Goal: Task Accomplishment & Management: Manage account settings

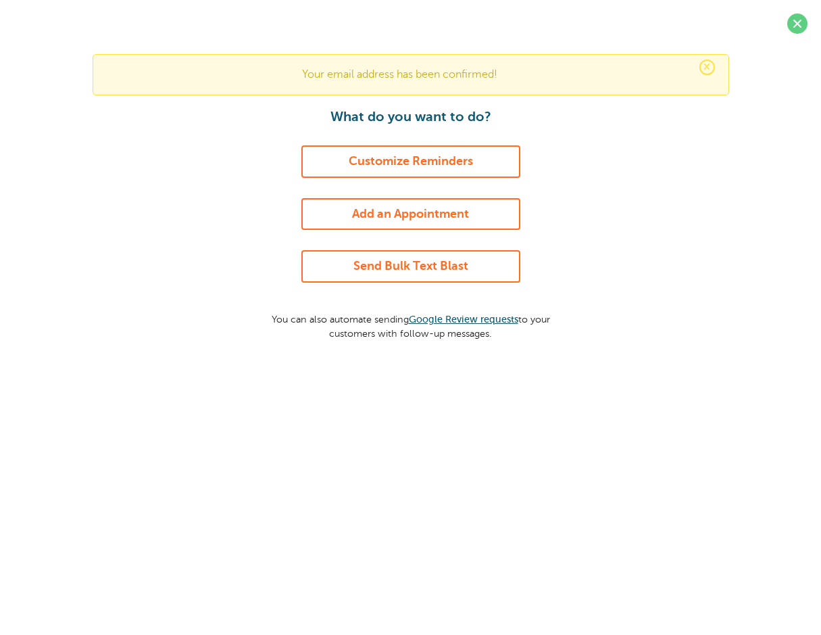
click at [395, 162] on link "Customize Reminders" at bounding box center [410, 161] width 219 height 32
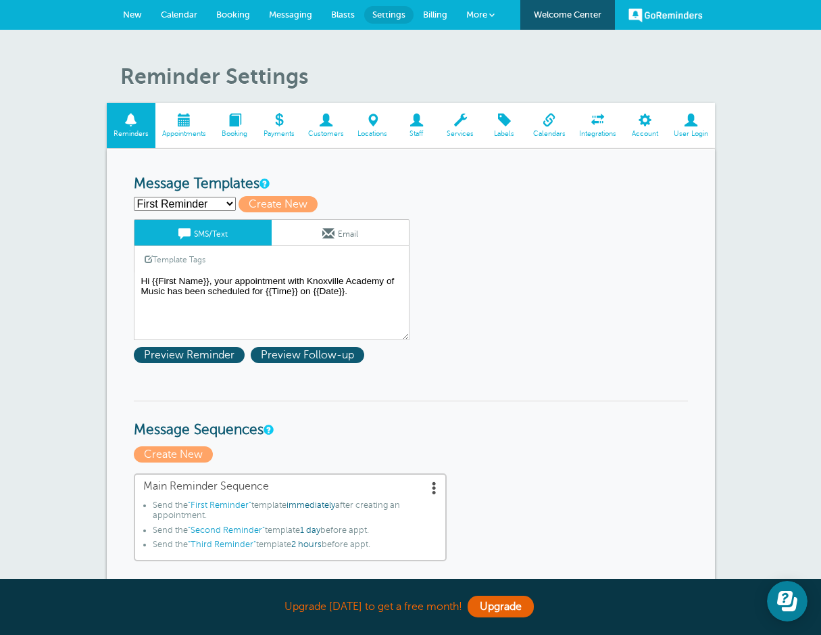
click at [541, 130] on span "Calendars" at bounding box center [549, 134] width 32 height 8
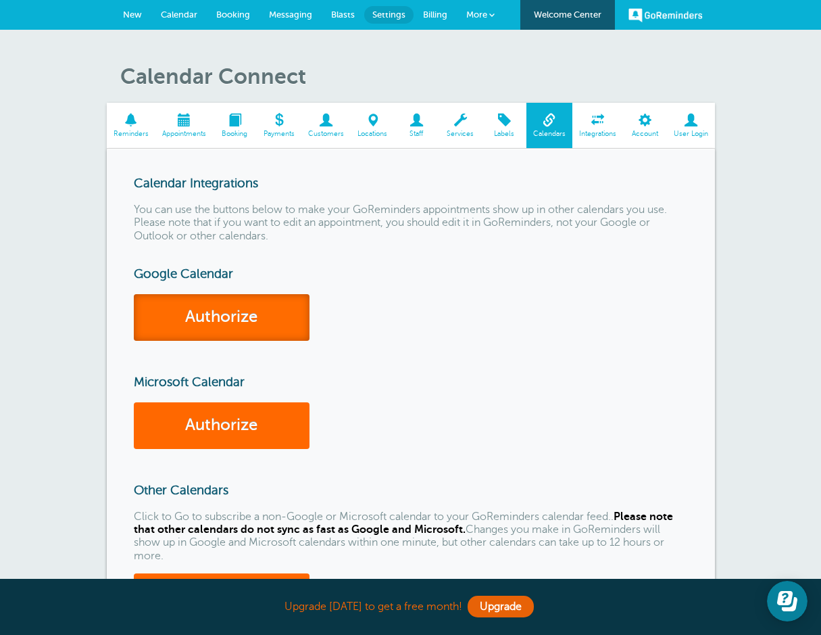
click at [212, 315] on link "Authorize" at bounding box center [222, 317] width 176 height 47
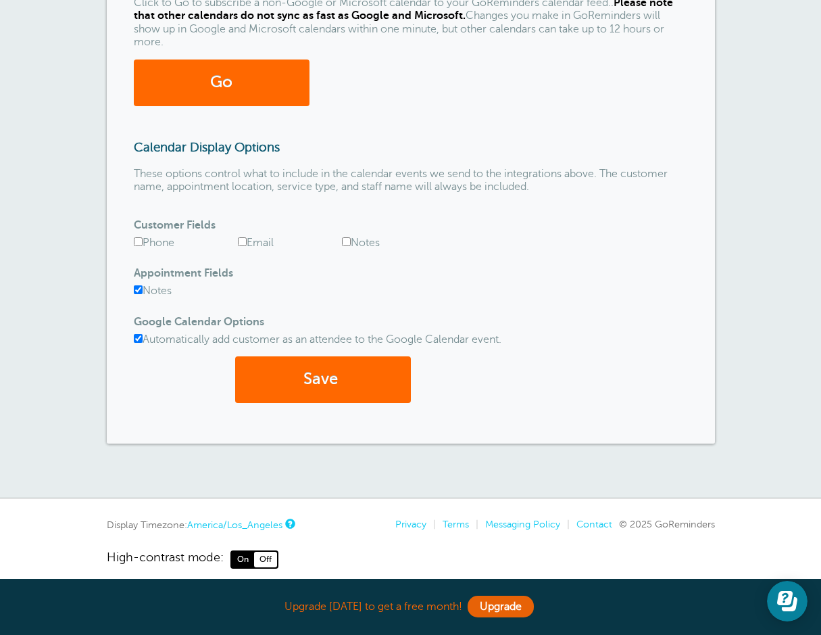
scroll to position [564, 0]
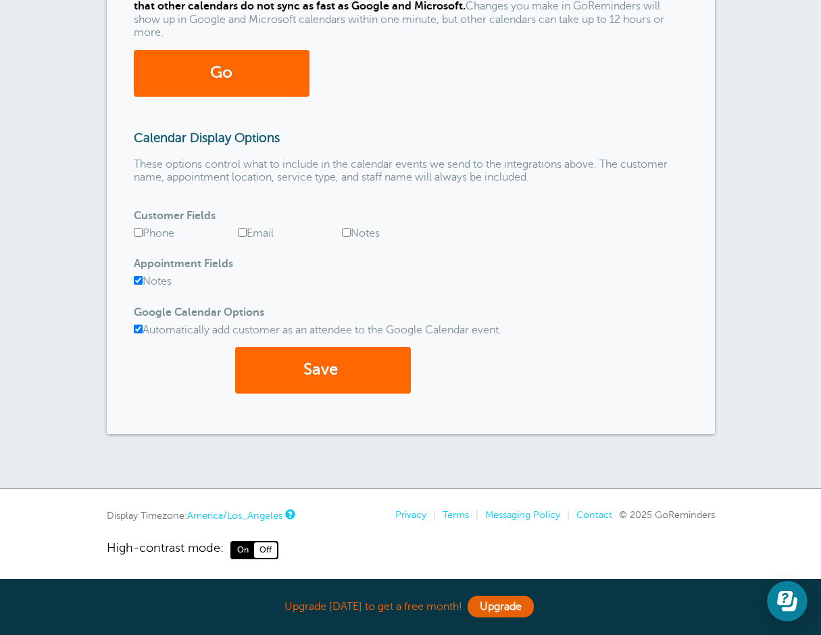
click at [135, 232] on input "Phone" at bounding box center [138, 232] width 9 height 9
checkbox input "true"
click at [137, 329] on input "Automatically add customer as an attendee to the Google Calendar event." at bounding box center [138, 328] width 9 height 9
checkbox input "false"
click at [337, 372] on button "Save" at bounding box center [323, 370] width 176 height 47
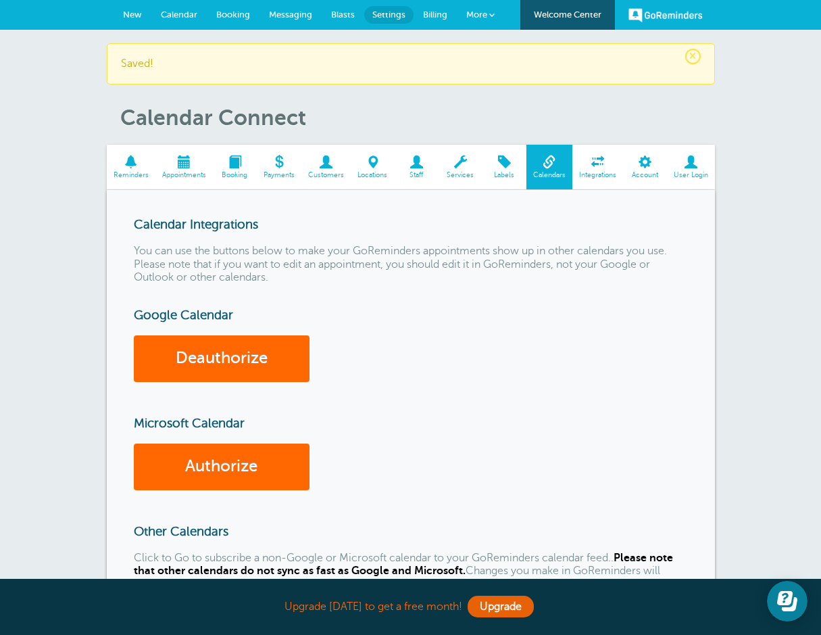
click at [178, 155] on span at bounding box center [183, 161] width 57 height 13
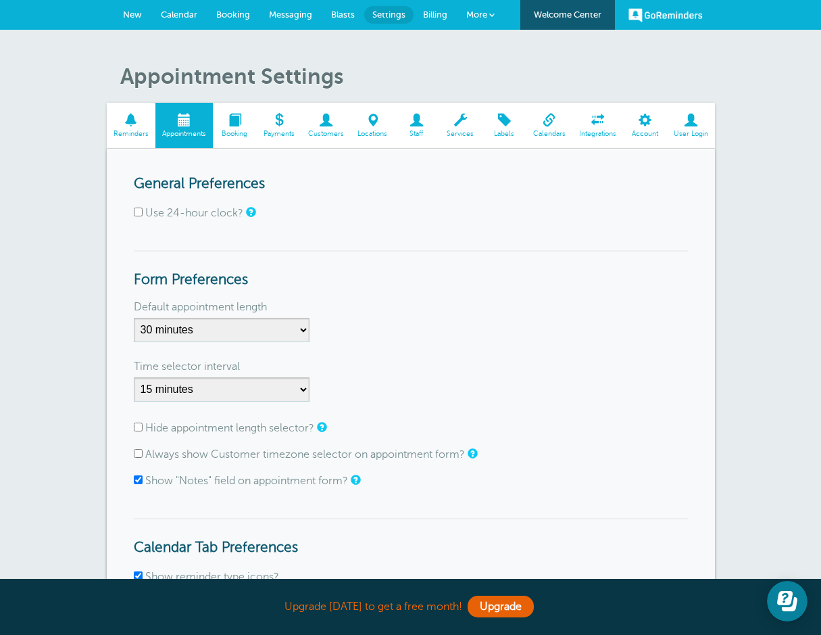
click at [594, 130] on span "Integrations" at bounding box center [597, 134] width 37 height 8
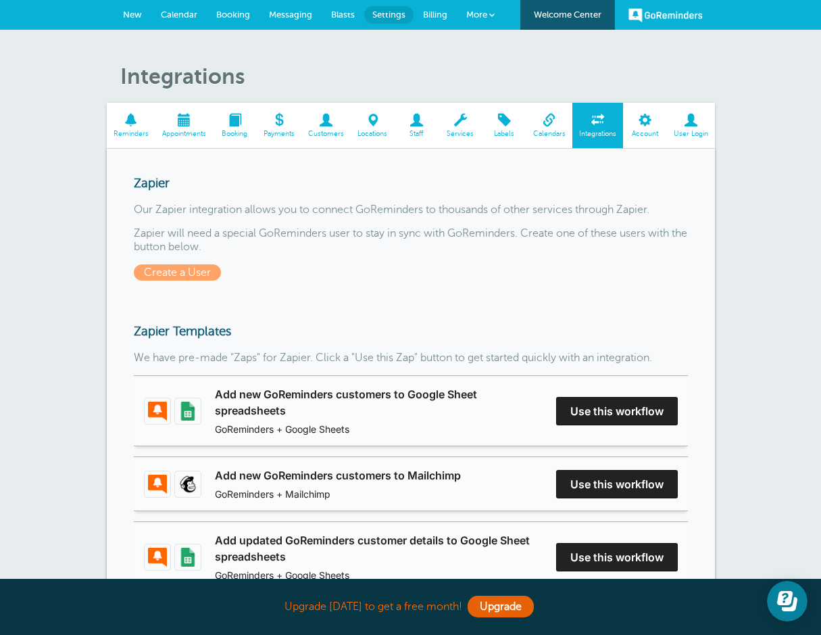
click at [170, 16] on span "Calendar" at bounding box center [179, 14] width 37 height 10
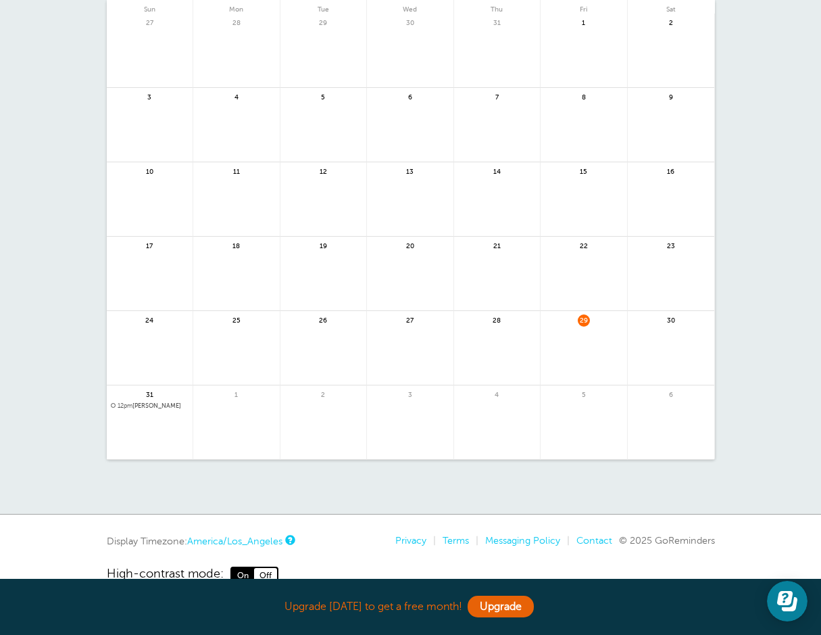
scroll to position [128, 0]
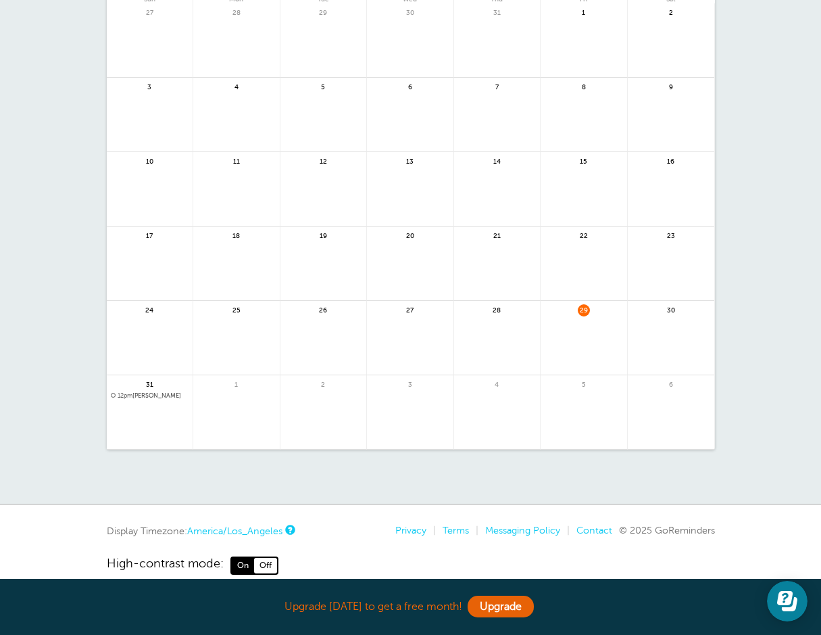
click at [132, 393] on span "12pm" at bounding box center [125, 395] width 15 height 7
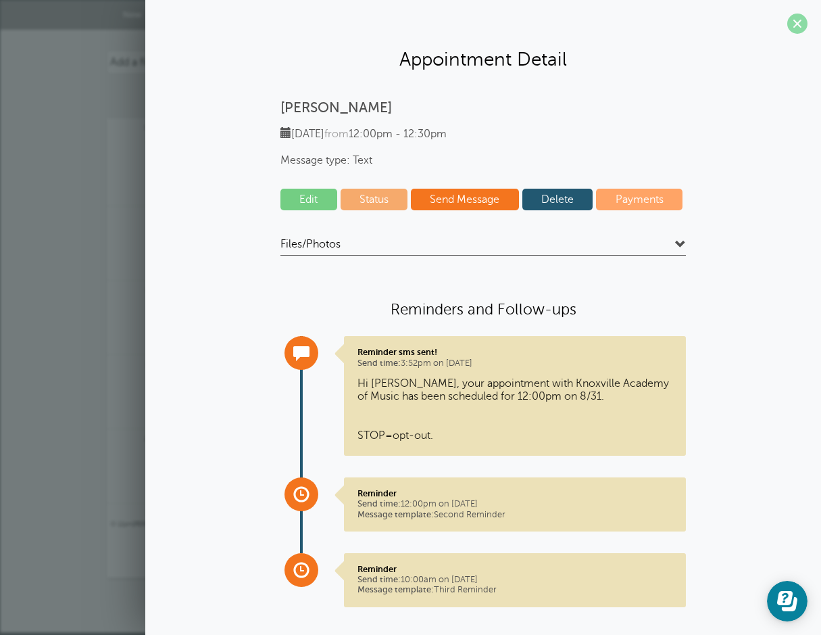
click at [802, 24] on span at bounding box center [798, 24] width 20 height 20
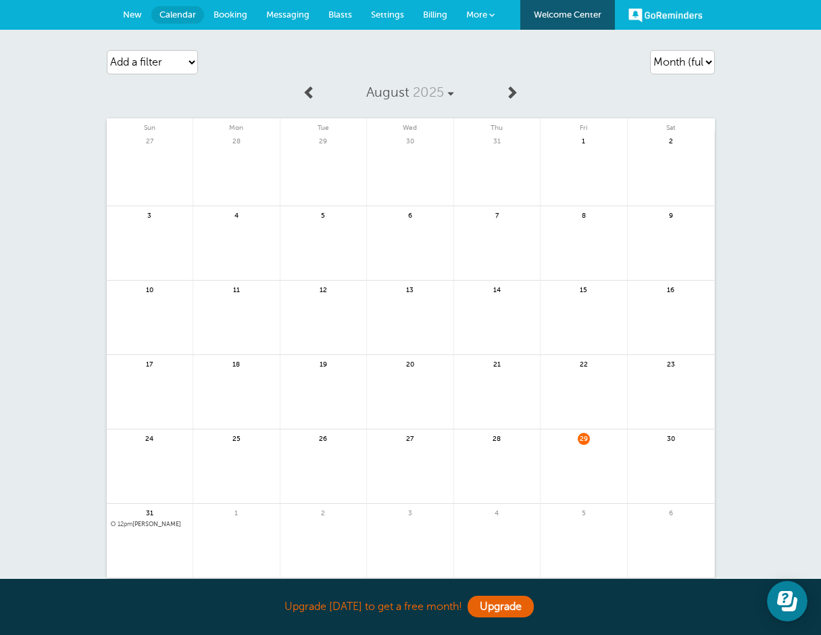
click at [516, 85] on span at bounding box center [512, 92] width 14 height 14
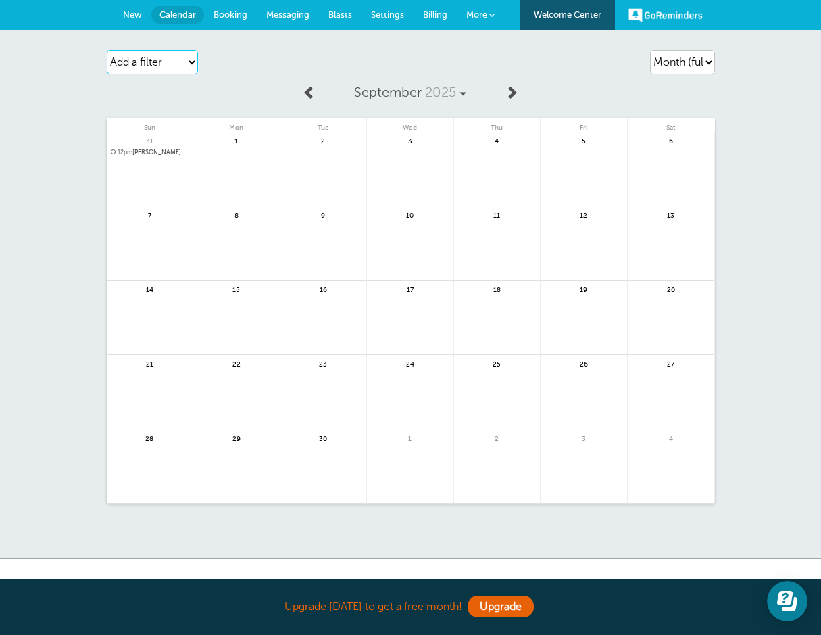
click at [176, 66] on select "Add a filter Customer Search Appointment Status Payment Status" at bounding box center [152, 62] width 91 height 24
select select "customer"
click at [107, 50] on select "Add a filter Customer Search Appointment Status Payment Status" at bounding box center [152, 62] width 91 height 24
select select
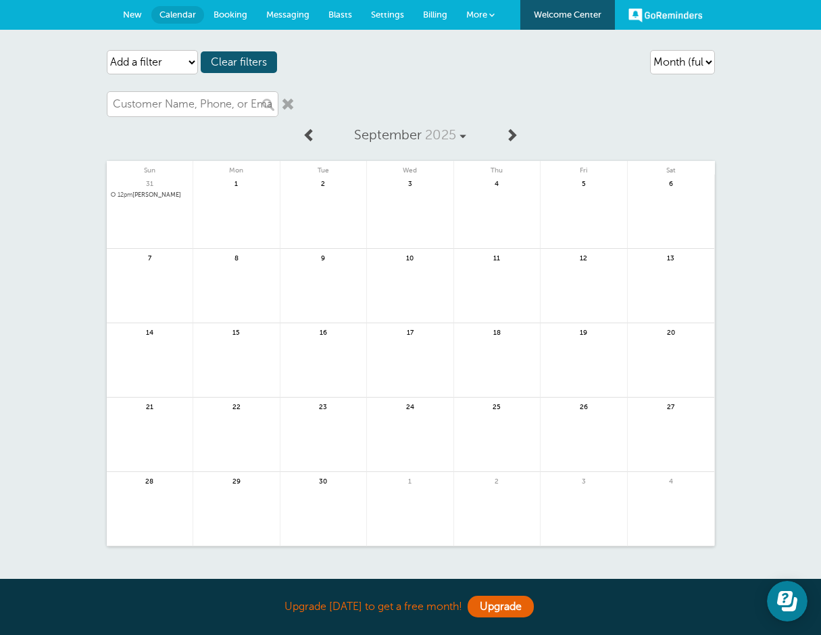
click at [496, 20] on link "More" at bounding box center [480, 15] width 47 height 30
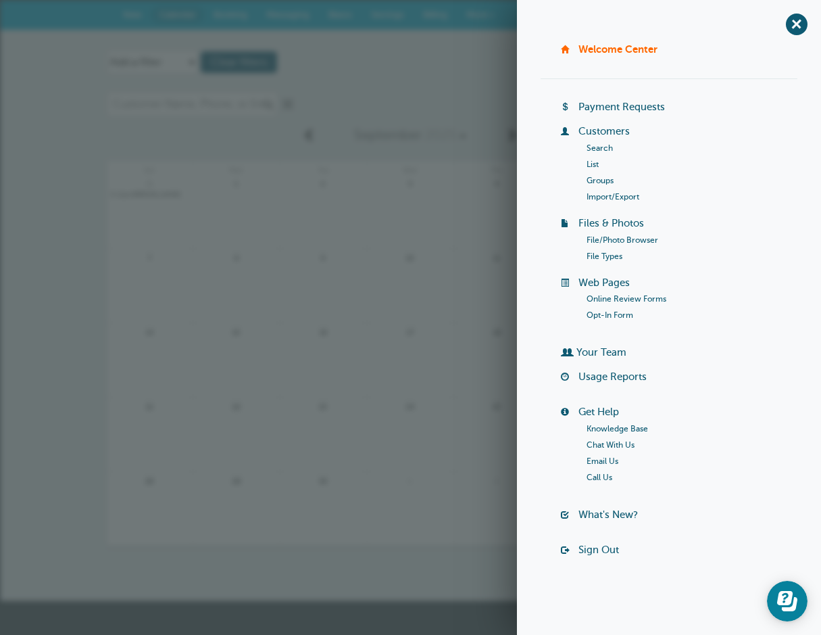
click at [495, 12] on link "More" at bounding box center [480, 15] width 47 height 30
click at [798, 26] on span "+" at bounding box center [796, 24] width 30 height 30
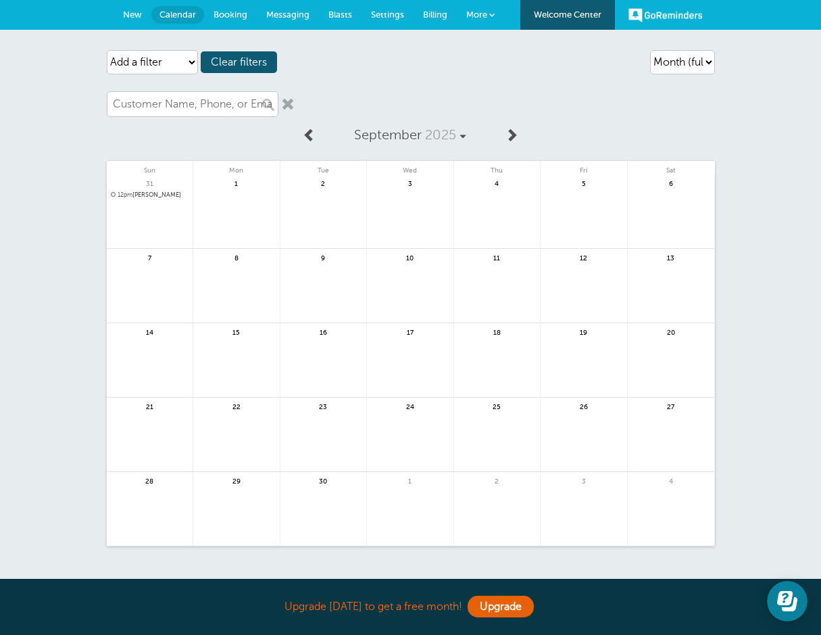
click at [395, 5] on link "Settings" at bounding box center [388, 15] width 52 height 30
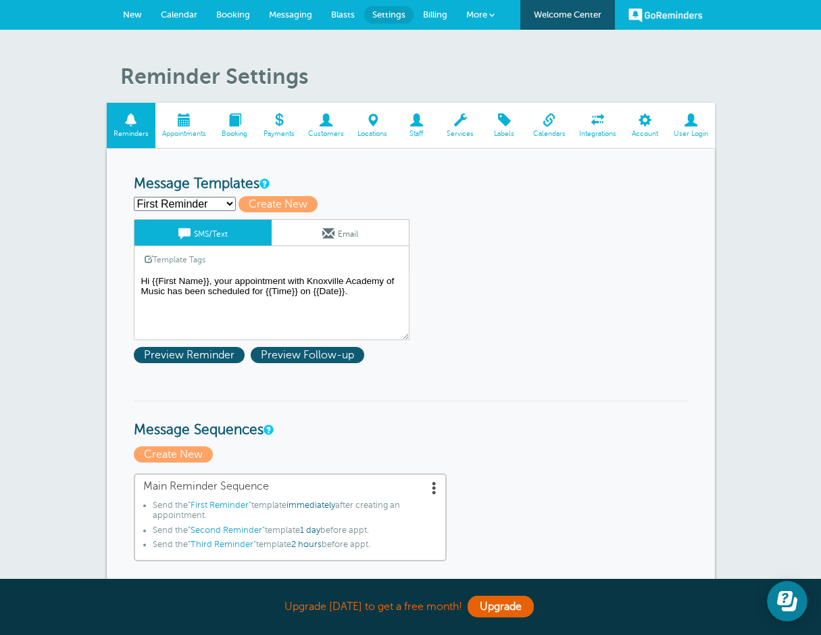
click at [180, 109] on link "Appointments" at bounding box center [183, 125] width 57 height 45
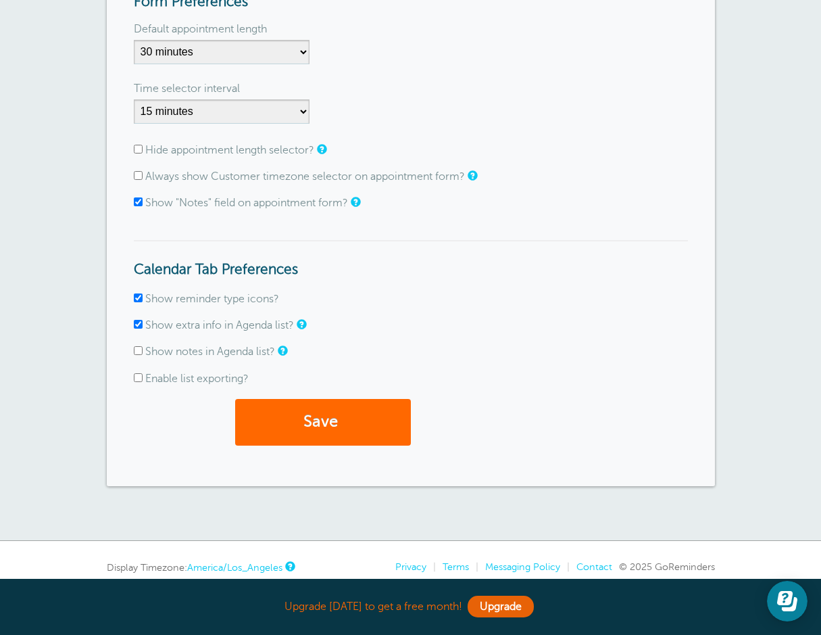
scroll to position [335, 0]
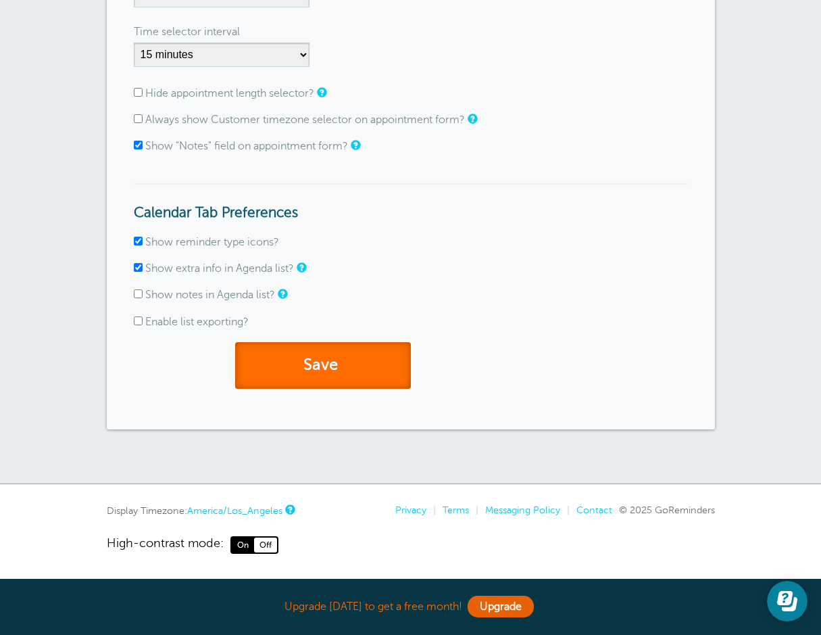
click at [320, 359] on button "Save" at bounding box center [323, 365] width 176 height 47
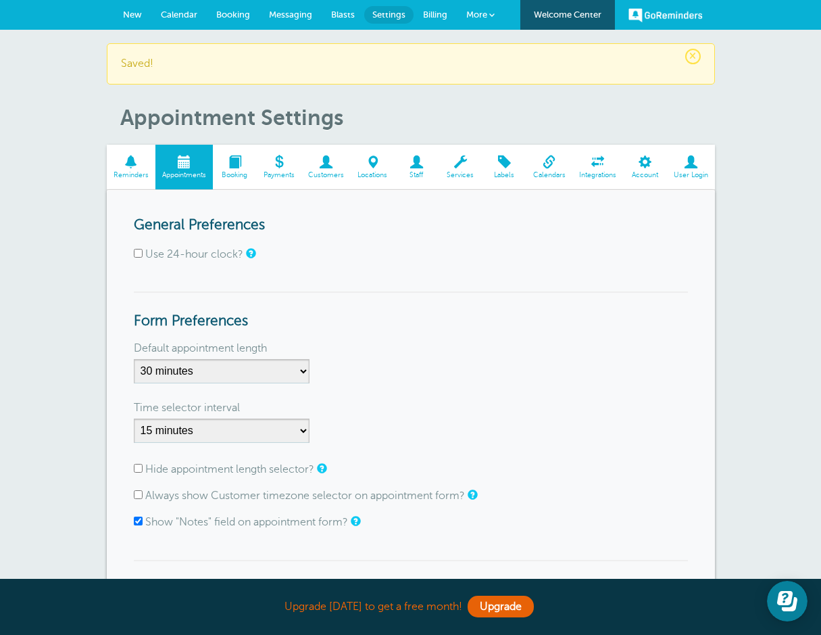
click at [239, 167] on span at bounding box center [235, 161] width 44 height 13
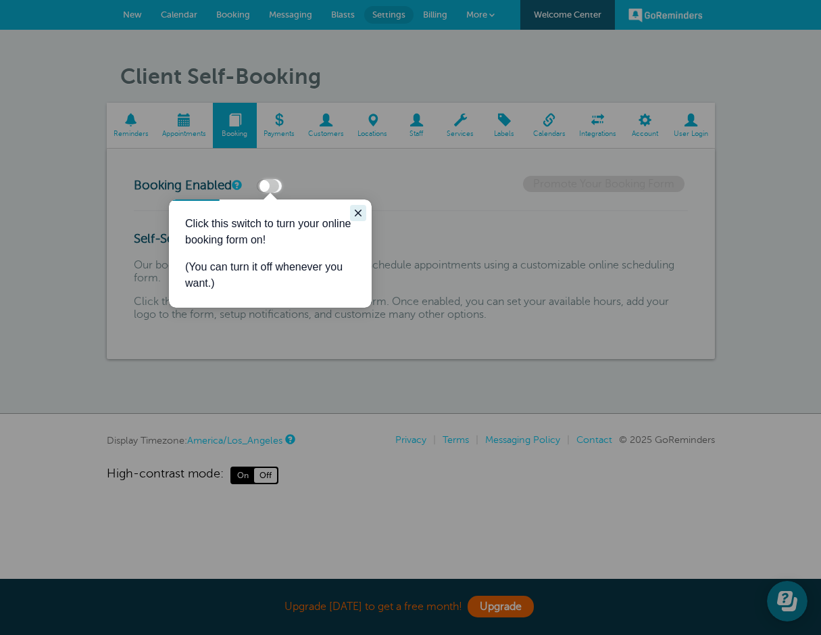
click at [358, 212] on icon "Close guide" at bounding box center [358, 213] width 7 height 7
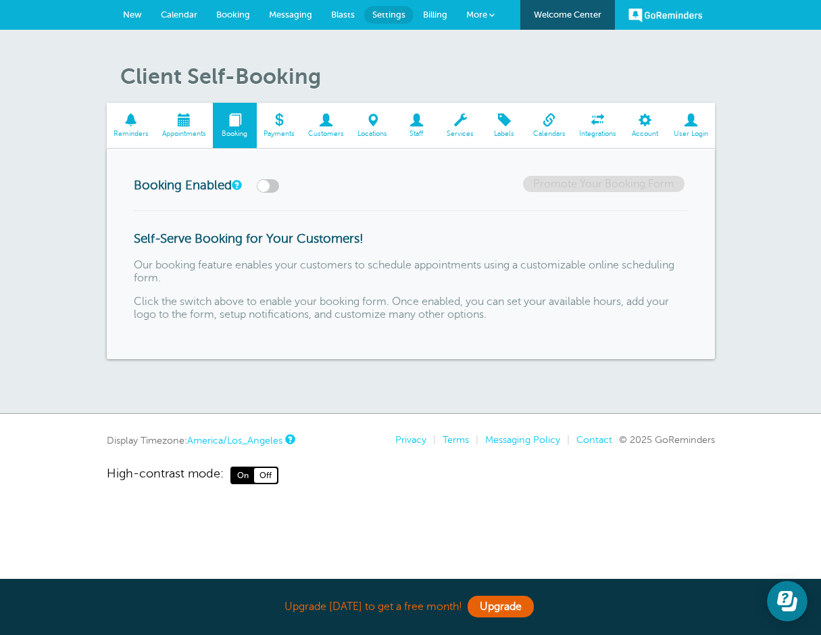
click at [328, 117] on span at bounding box center [325, 120] width 49 height 13
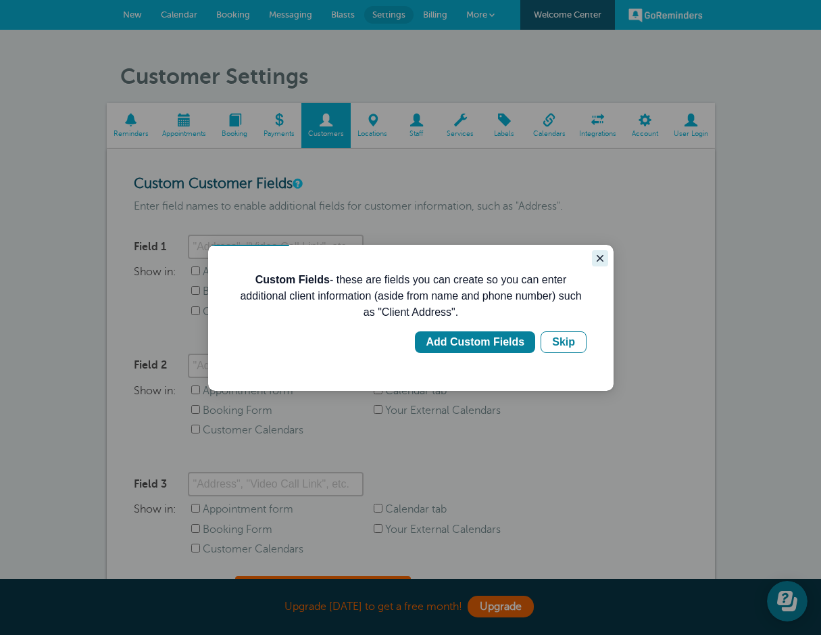
click at [595, 261] on icon "Close guide" at bounding box center [600, 258] width 11 height 11
